Goal: Information Seeking & Learning: Learn about a topic

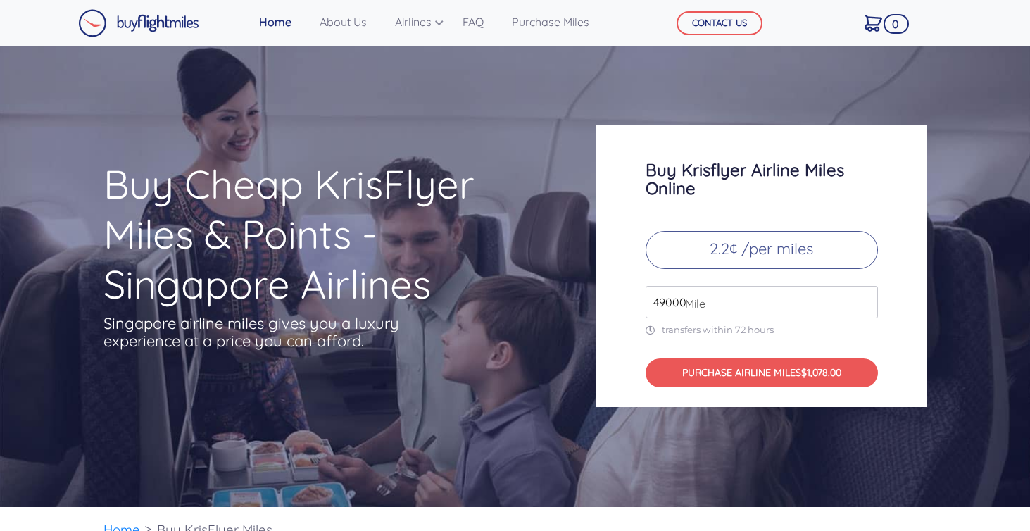
scroll to position [37, 0]
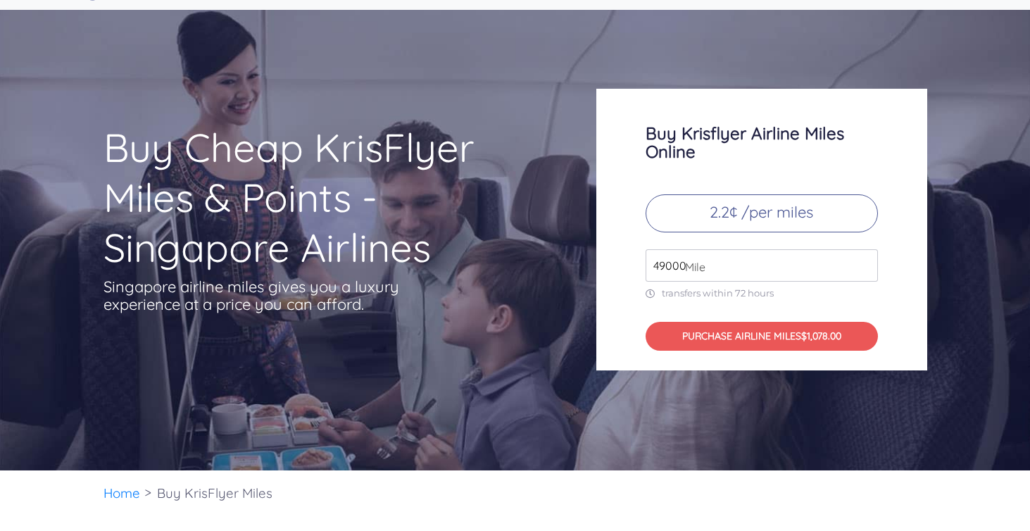
click at [704, 258] on span "Mile" at bounding box center [691, 266] width 27 height 17
click at [682, 258] on span "Mile" at bounding box center [691, 266] width 27 height 17
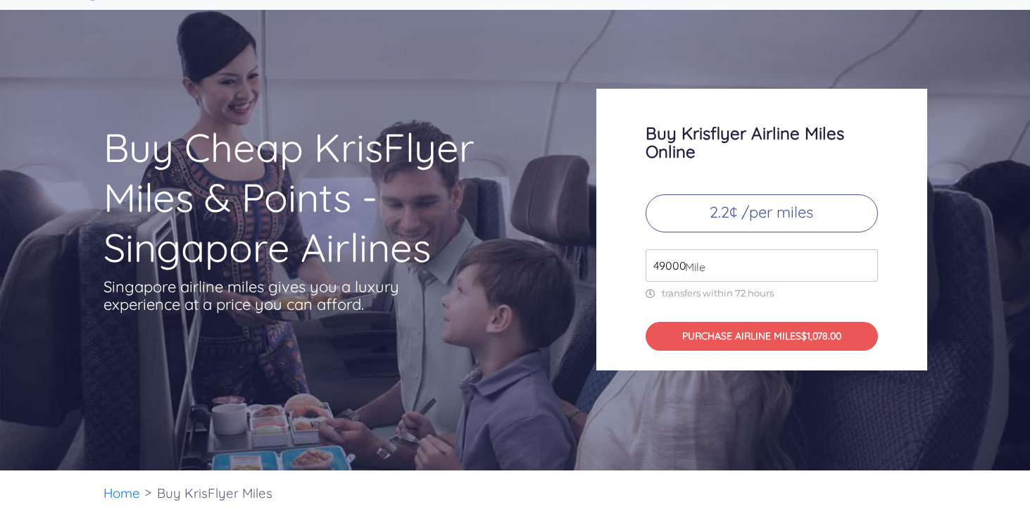
click at [667, 263] on input "49000" at bounding box center [762, 265] width 232 height 32
type input "100000"
click at [798, 296] on p "transfers within 72 hours" at bounding box center [762, 293] width 232 height 12
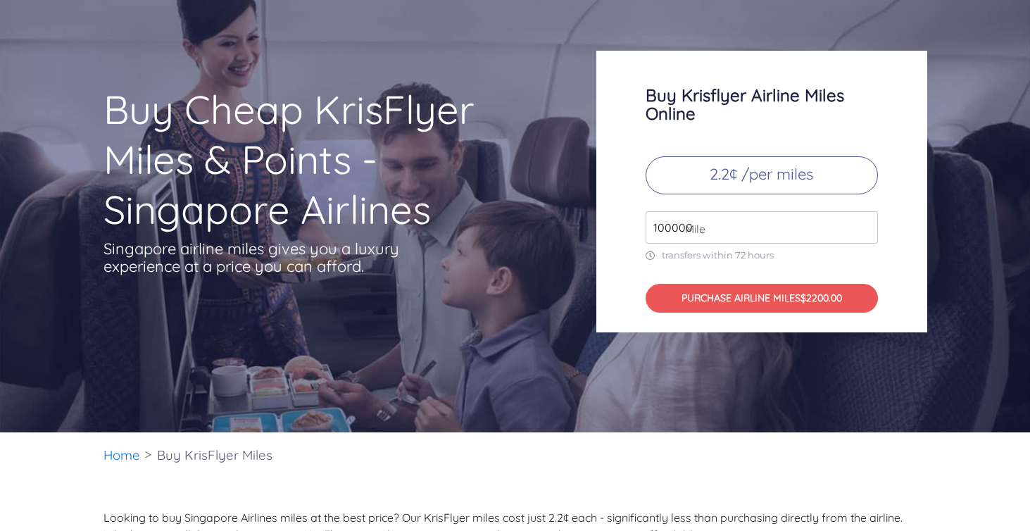
scroll to position [0, 0]
